Goal: Transaction & Acquisition: Purchase product/service

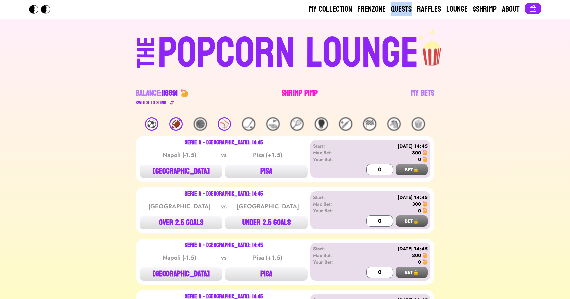
click at [295, 90] on link "Shrimp Pimp" at bounding box center [300, 97] width 36 height 19
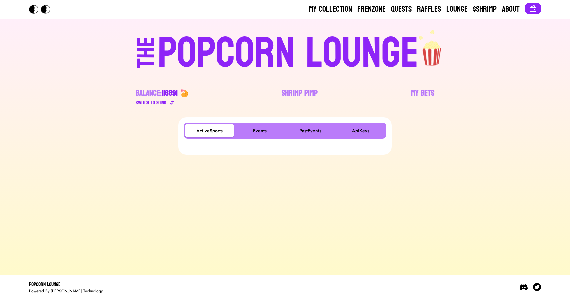
click at [267, 123] on div "ActiveSports Events PastEvents ApiKeys" at bounding box center [285, 131] width 203 height 16
click at [261, 132] on button "Events" at bounding box center [259, 130] width 49 height 13
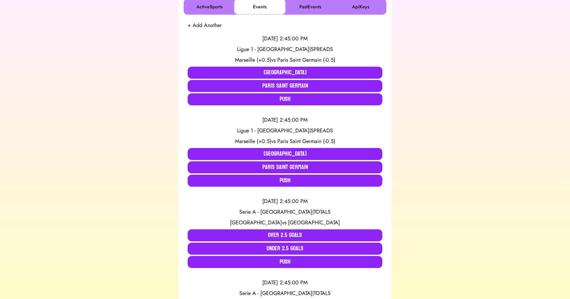
scroll to position [123, 0]
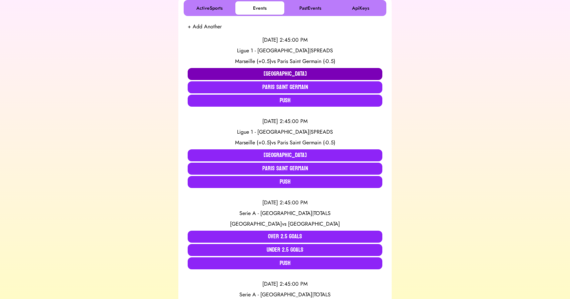
click at [254, 73] on button "[GEOGRAPHIC_DATA]" at bounding box center [285, 74] width 195 height 12
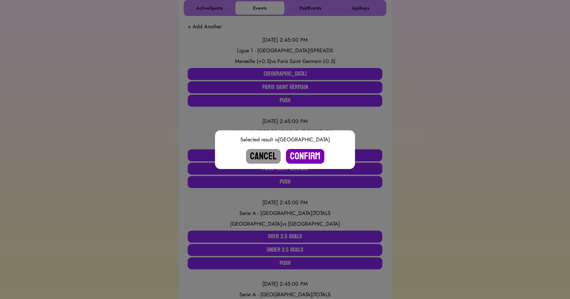
click at [303, 154] on button "Confirm" at bounding box center [305, 156] width 38 height 15
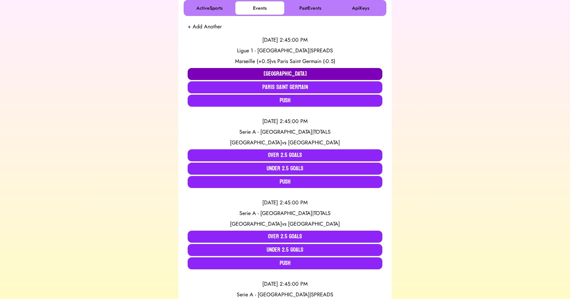
click at [278, 73] on button "Marseille" at bounding box center [285, 74] width 195 height 12
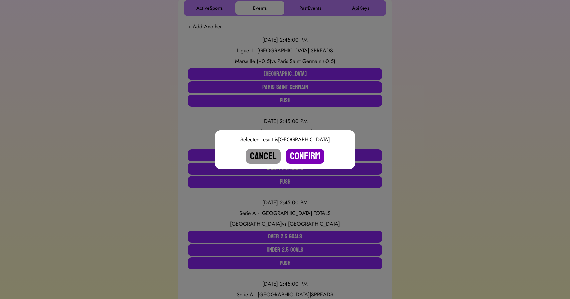
click at [302, 154] on button "Confirm" at bounding box center [305, 156] width 38 height 15
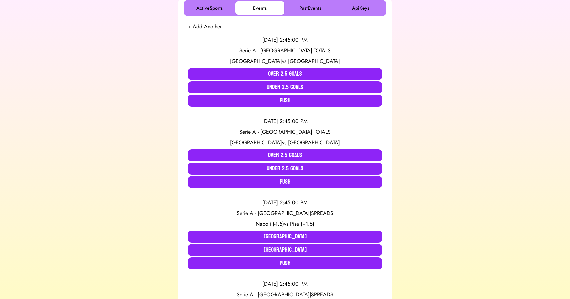
scroll to position [360, 0]
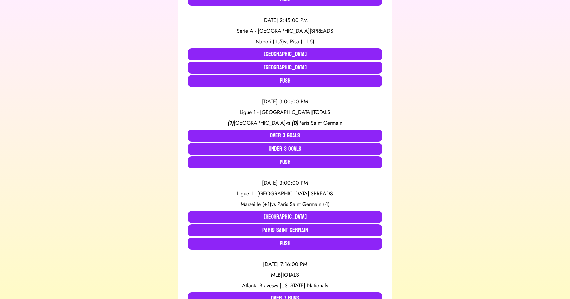
scroll to position [391, 0]
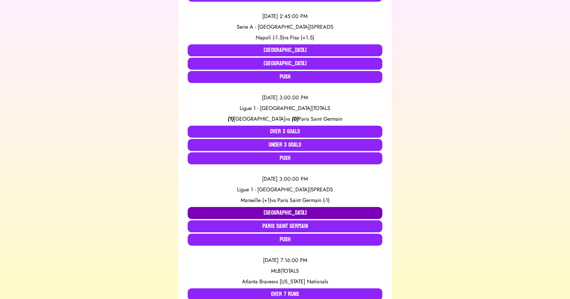
click at [240, 211] on button "Marseille" at bounding box center [285, 213] width 195 height 12
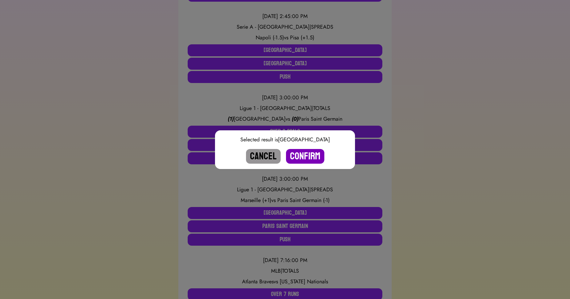
click at [303, 156] on button "Confirm" at bounding box center [305, 156] width 38 height 15
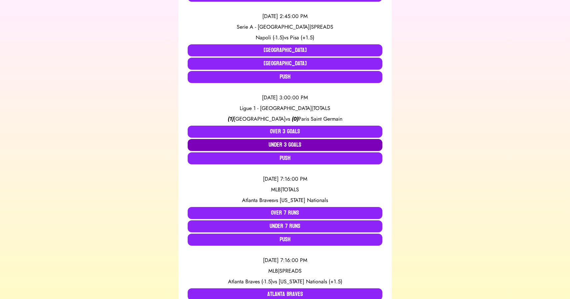
click at [281, 145] on button "Under 3 Goals" at bounding box center [285, 145] width 195 height 12
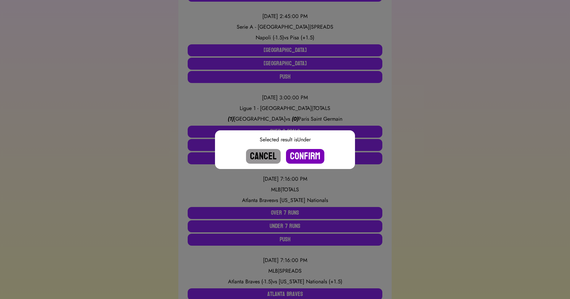
click at [304, 156] on button "Confirm" at bounding box center [305, 156] width 38 height 15
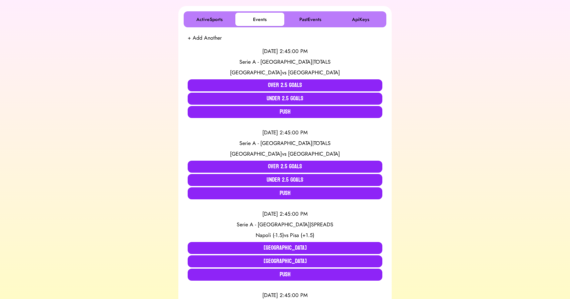
scroll to position [112, 0]
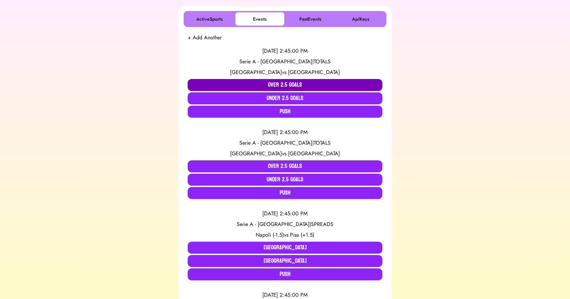
click at [250, 79] on button "Over 2.5 Goals" at bounding box center [285, 85] width 195 height 12
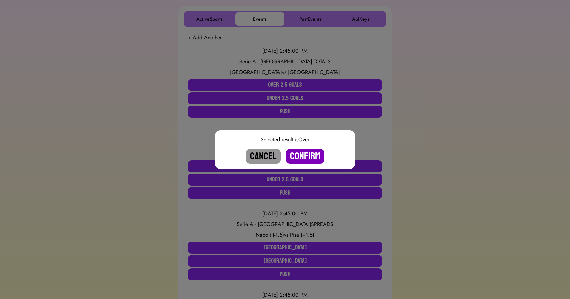
click at [302, 152] on button "Confirm" at bounding box center [305, 156] width 38 height 15
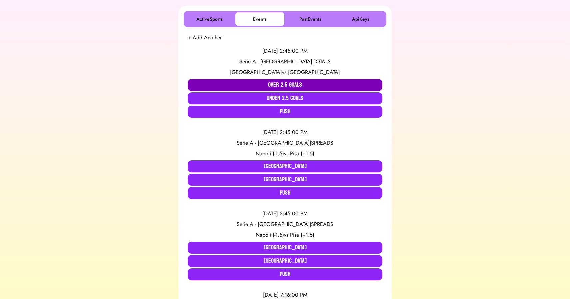
click at [266, 85] on button "Over 2.5 Goals" at bounding box center [285, 85] width 195 height 12
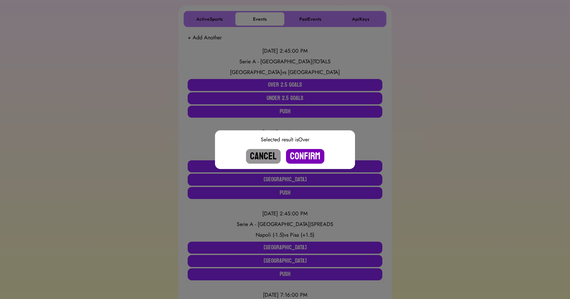
click at [306, 153] on button "Confirm" at bounding box center [305, 156] width 38 height 15
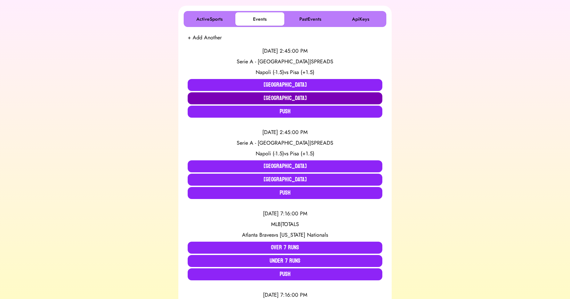
click at [295, 102] on button "[GEOGRAPHIC_DATA]" at bounding box center [285, 98] width 195 height 12
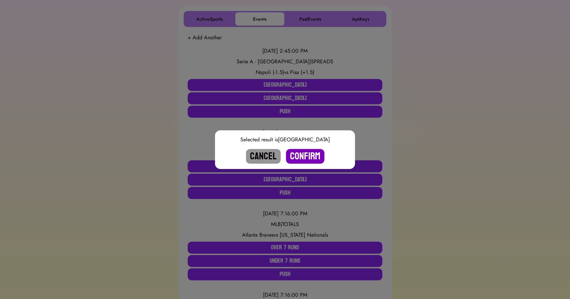
click at [303, 159] on button "Confirm" at bounding box center [305, 156] width 38 height 15
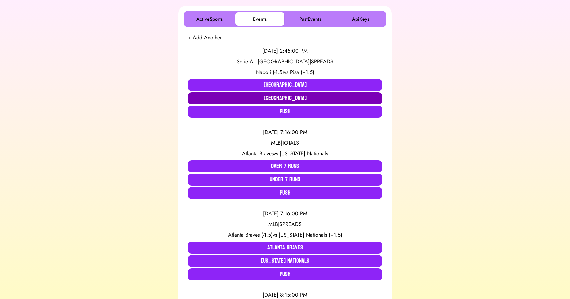
click at [289, 97] on button "[GEOGRAPHIC_DATA]" at bounding box center [285, 98] width 195 height 12
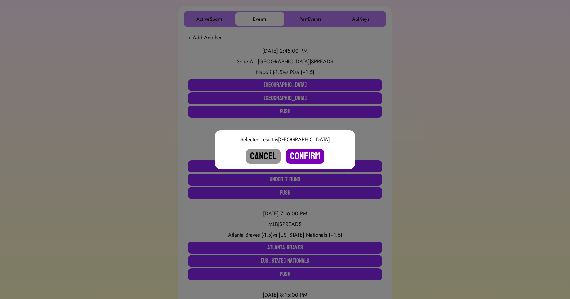
click at [303, 154] on button "Confirm" at bounding box center [305, 156] width 38 height 15
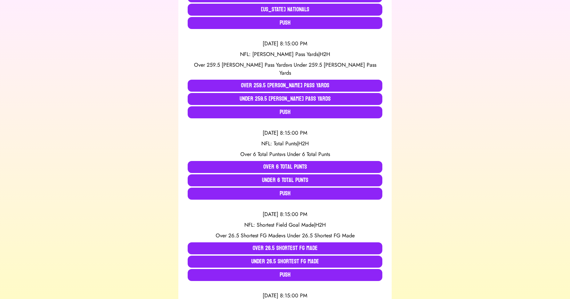
scroll to position [0, 0]
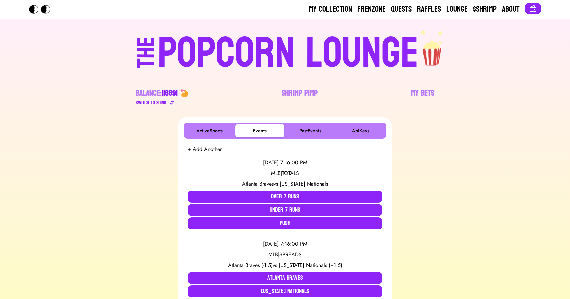
click at [199, 32] on div "POPCORN LOUNGE" at bounding box center [288, 53] width 261 height 43
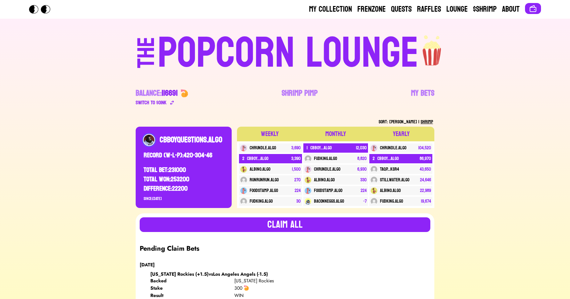
click at [242, 49] on div "POPCORN LOUNGE" at bounding box center [288, 53] width 261 height 43
